Goal: Task Accomplishment & Management: Use online tool/utility

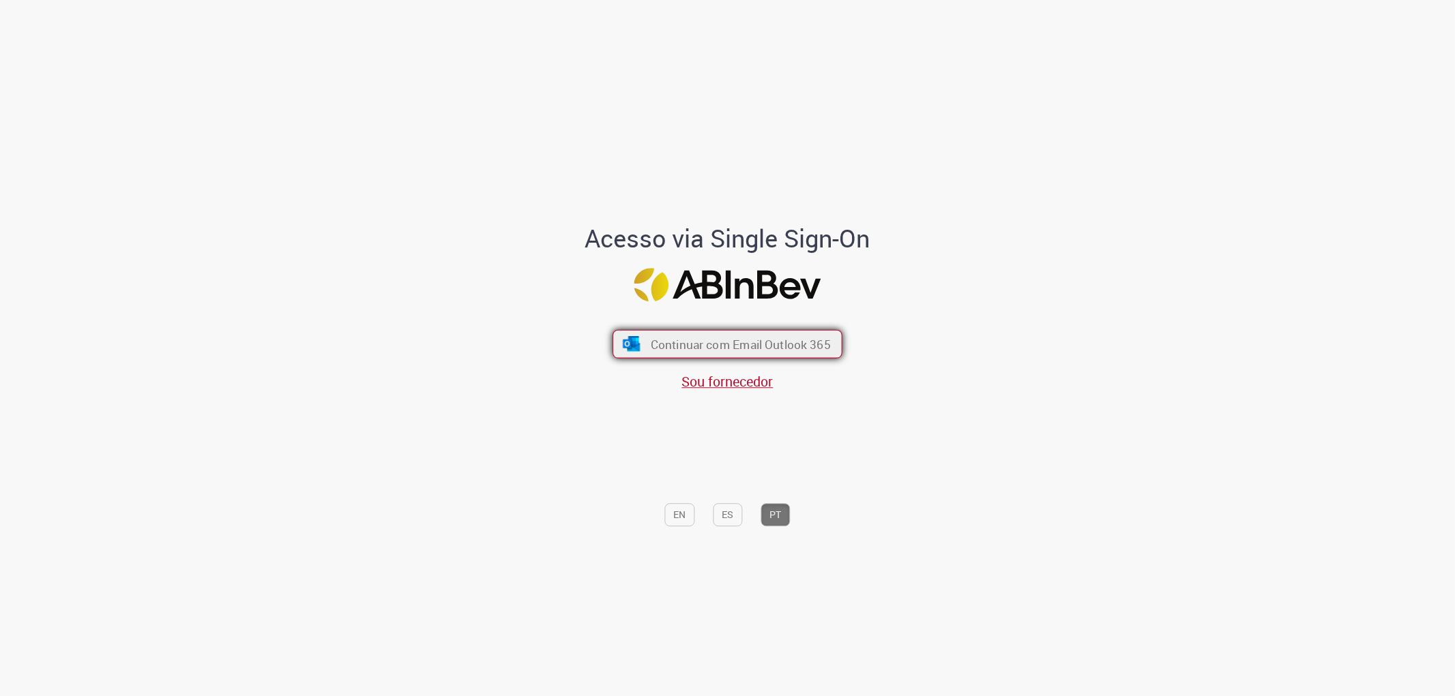
click at [762, 334] on button "Continuar com Email Outlook 365" at bounding box center [727, 343] width 230 height 29
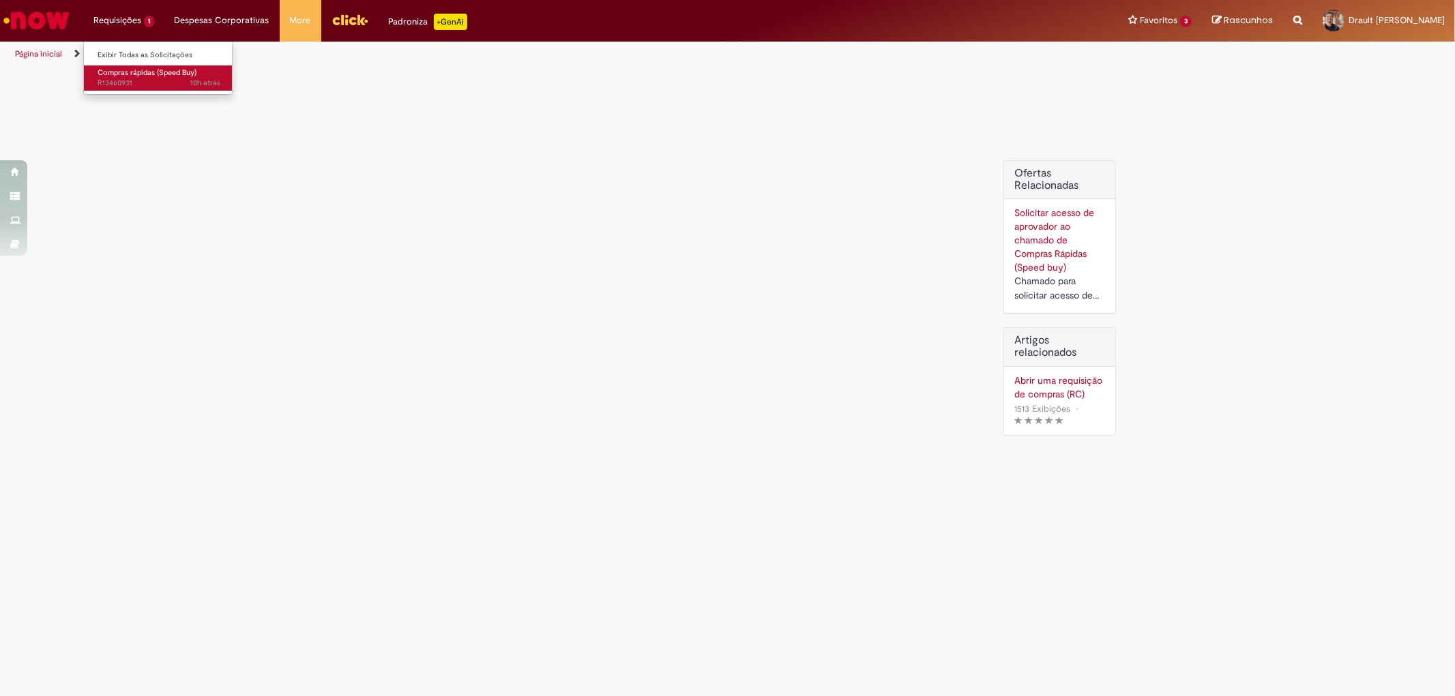
click at [121, 76] on span "Compras rápidas (Speed Buy)" at bounding box center [147, 73] width 99 height 10
